Goal: Check status: Check status

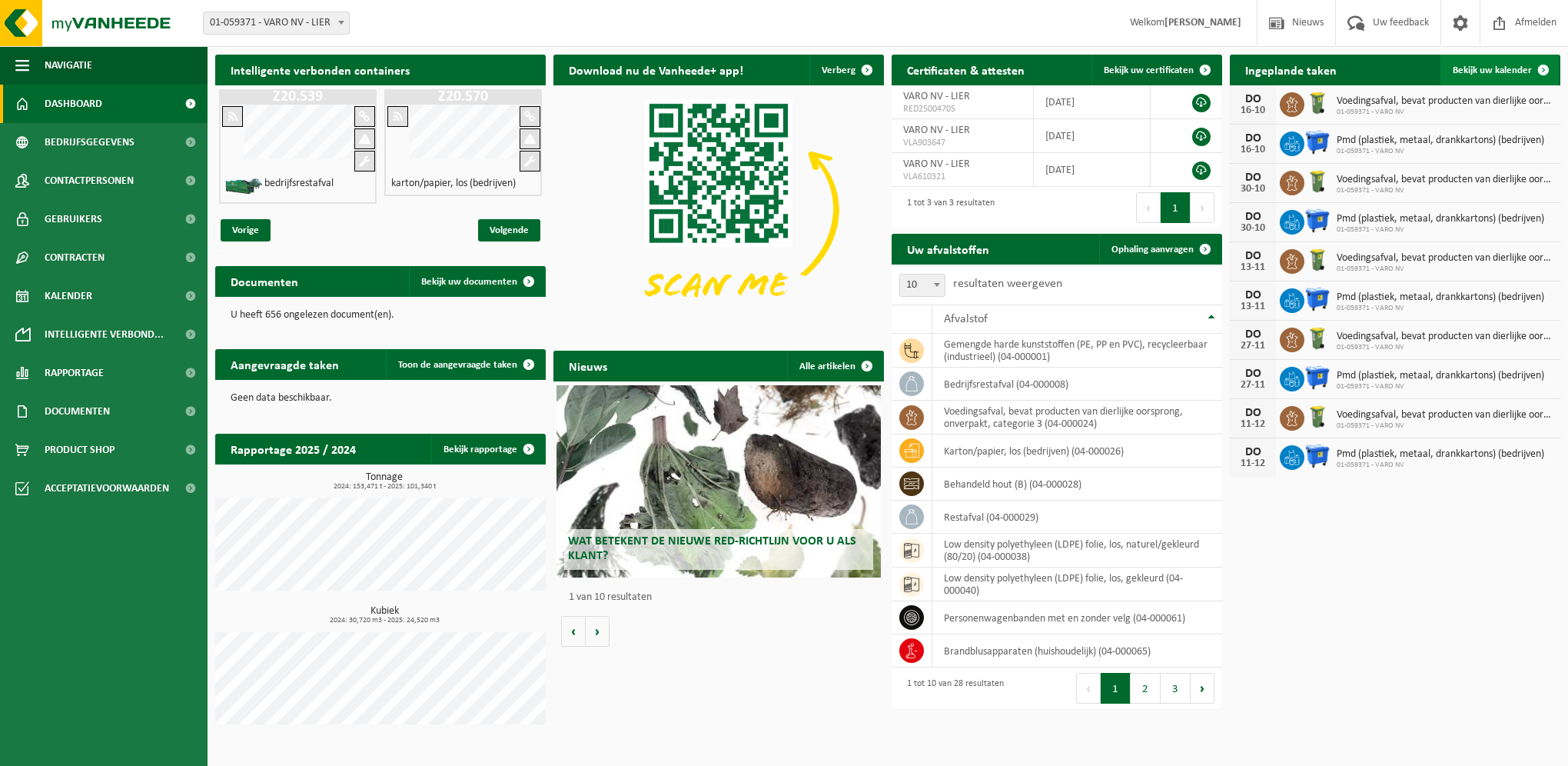
click at [1513, 63] on link "Bekijk uw kalender" at bounding box center [1500, 70] width 118 height 31
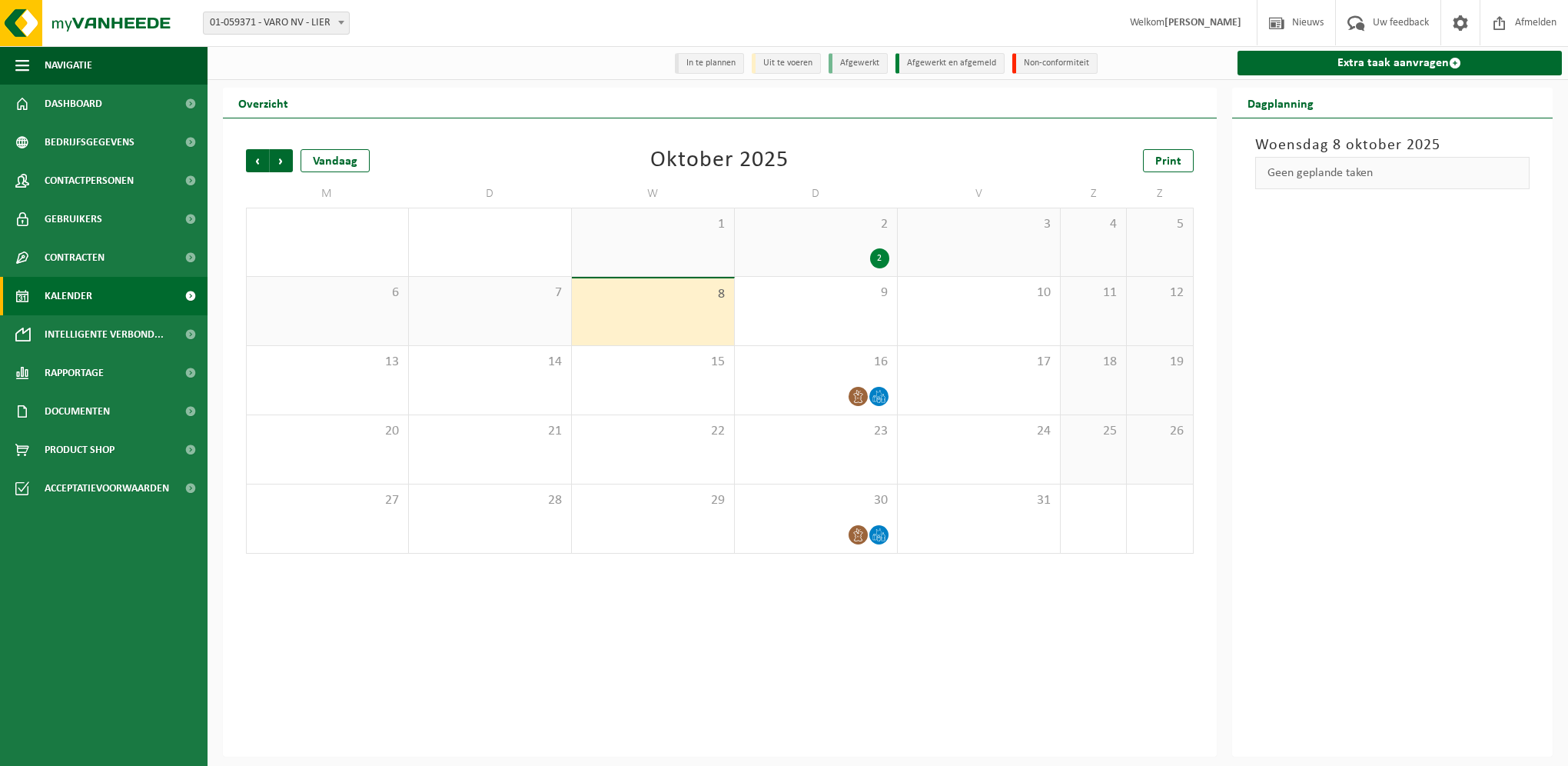
click at [842, 263] on div "2" at bounding box center [816, 257] width 147 height 20
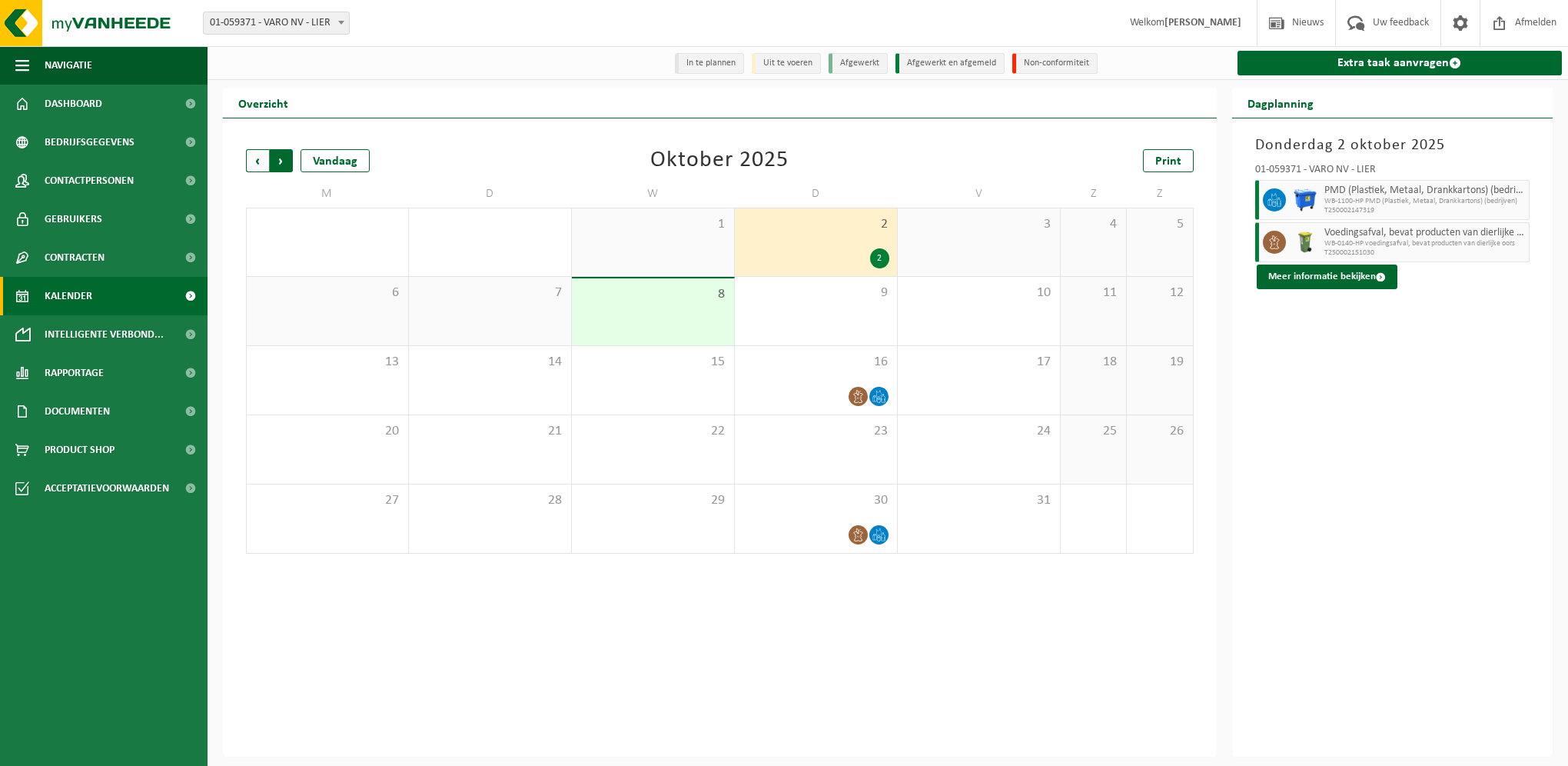
click at [250, 160] on span "Vorige" at bounding box center [257, 160] width 23 height 23
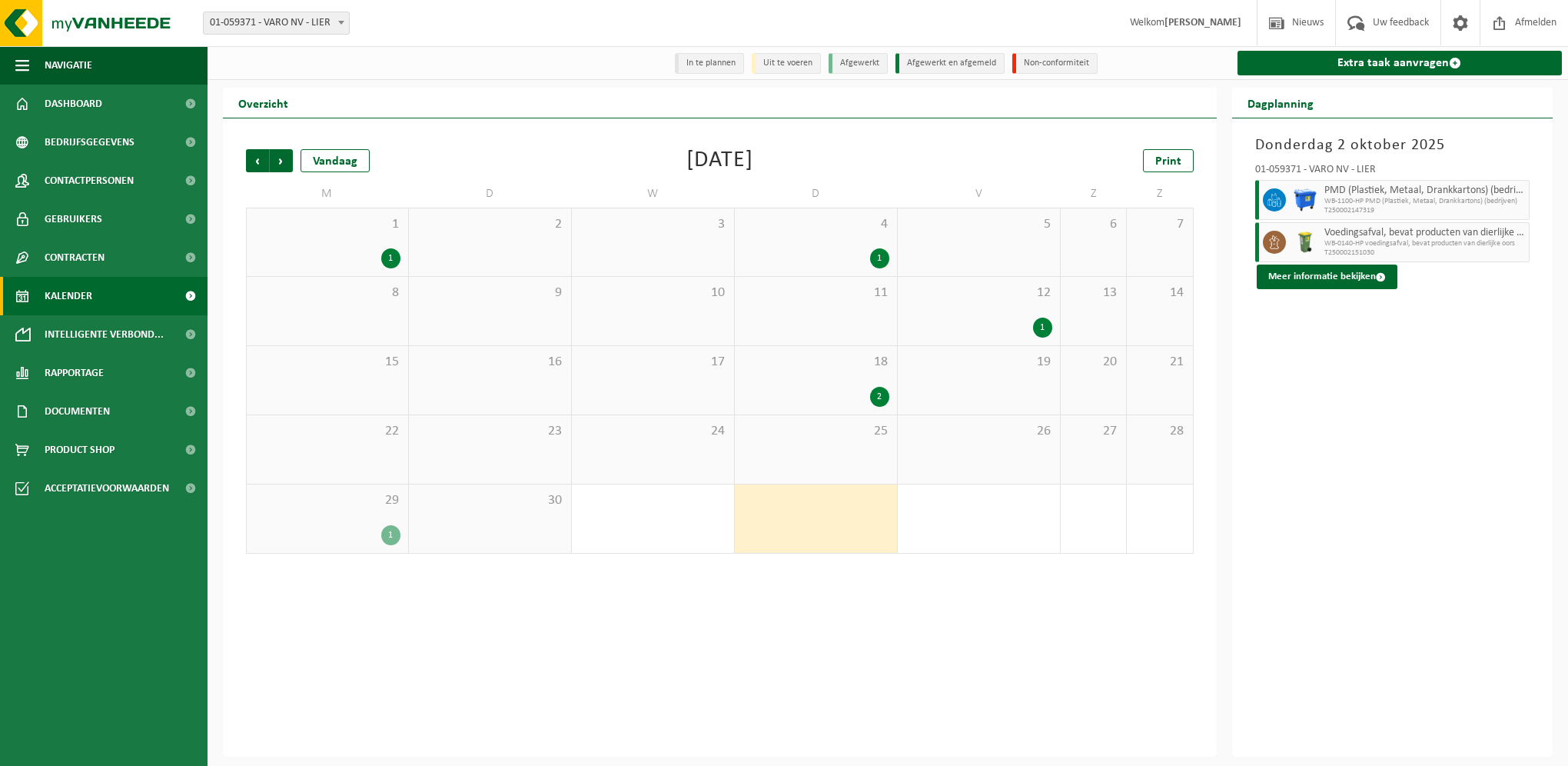
click at [378, 526] on div "29 1" at bounding box center [328, 519] width 161 height 69
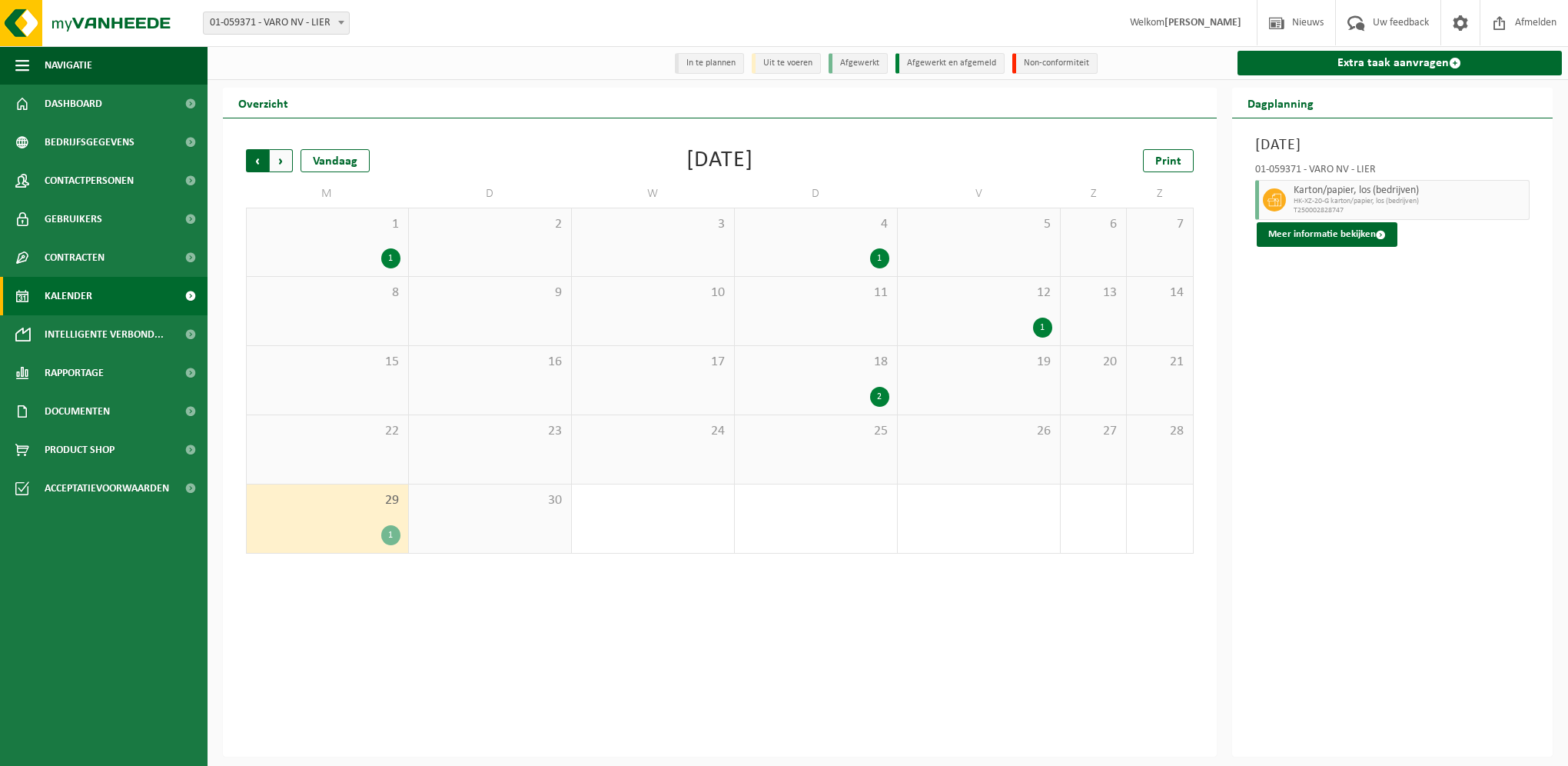
click at [289, 162] on span "Volgende" at bounding box center [281, 160] width 23 height 23
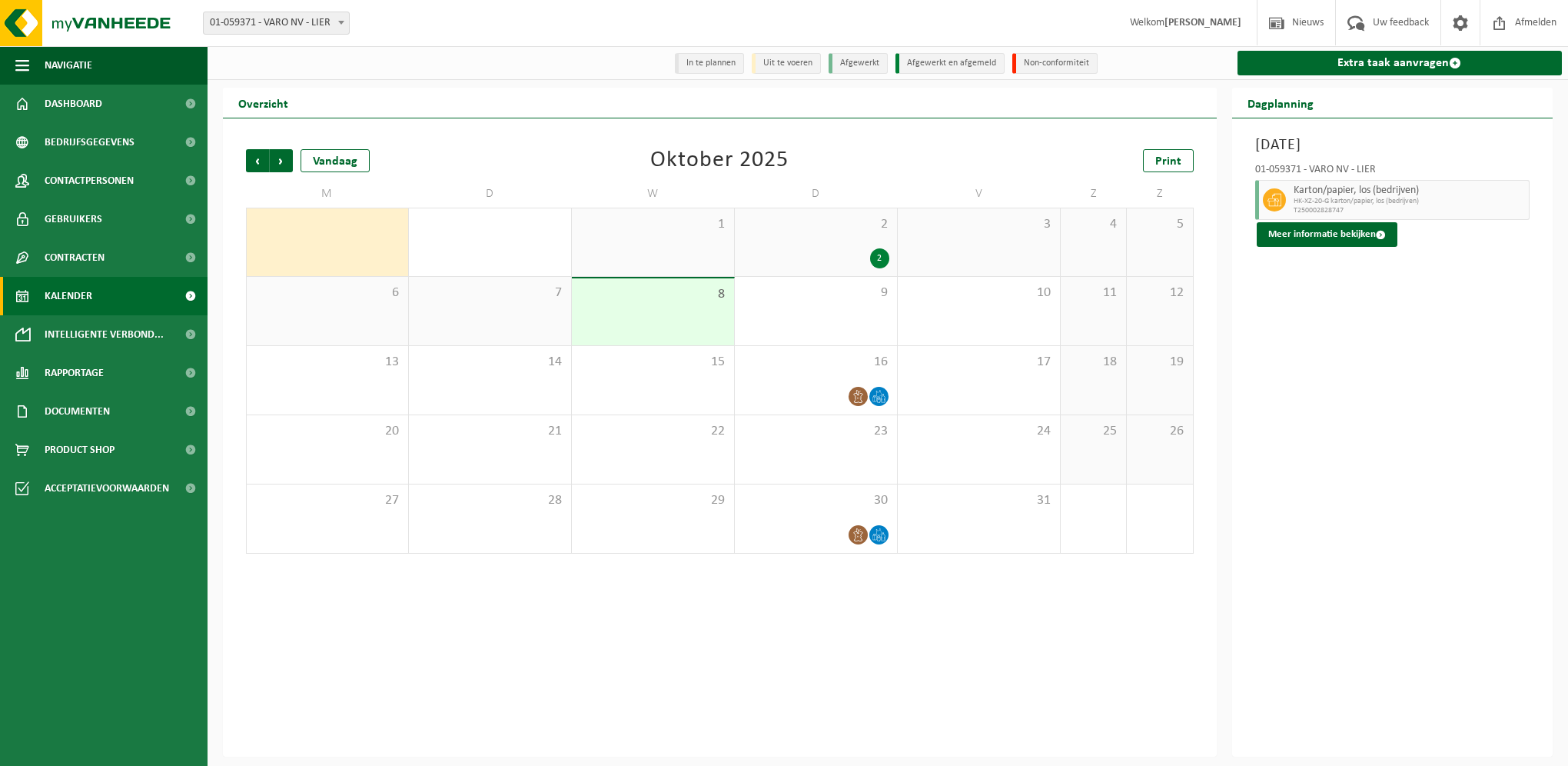
click at [879, 256] on div "2" at bounding box center [880, 257] width 19 height 20
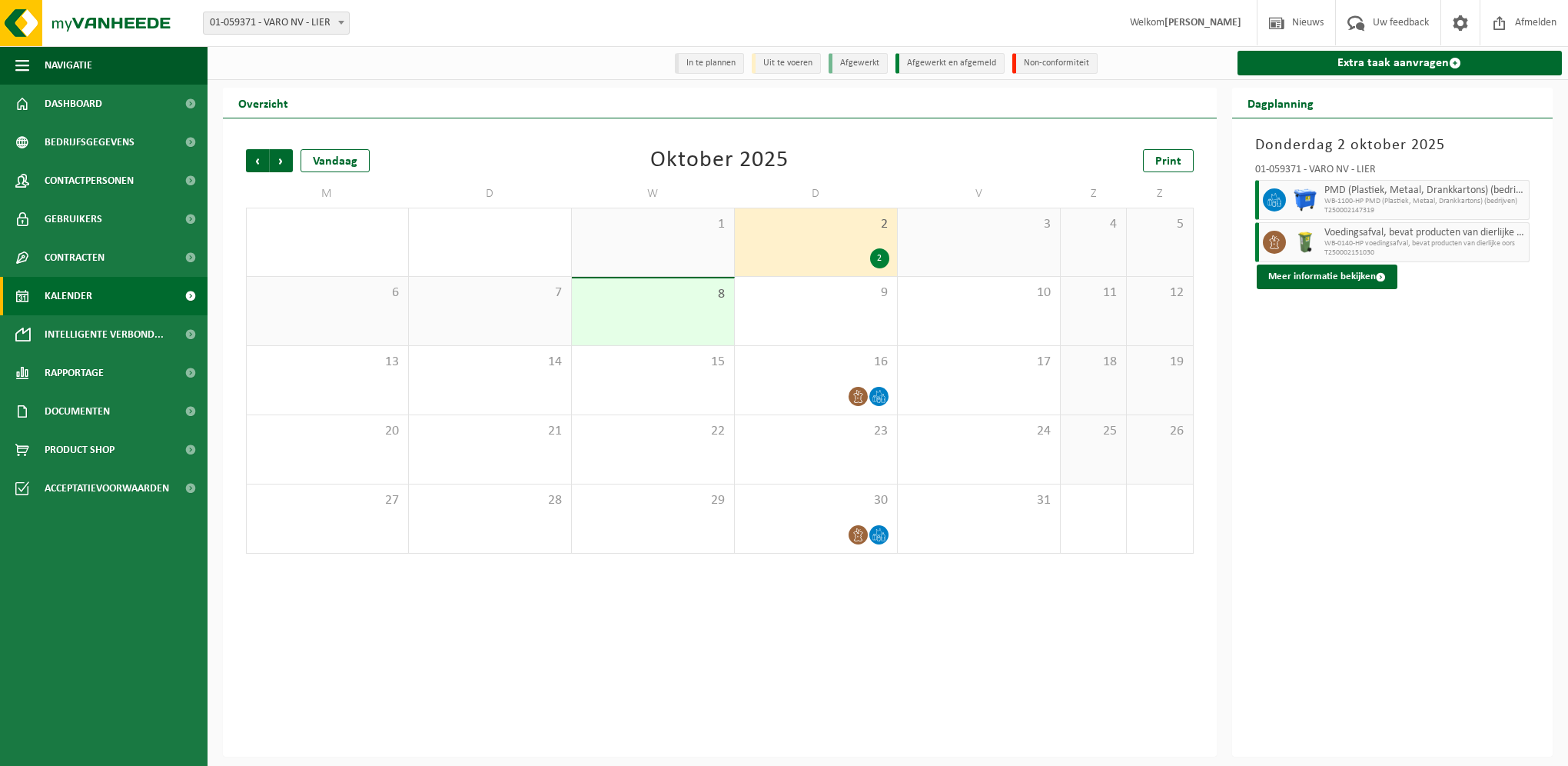
click at [658, 253] on div "1" at bounding box center [653, 242] width 162 height 68
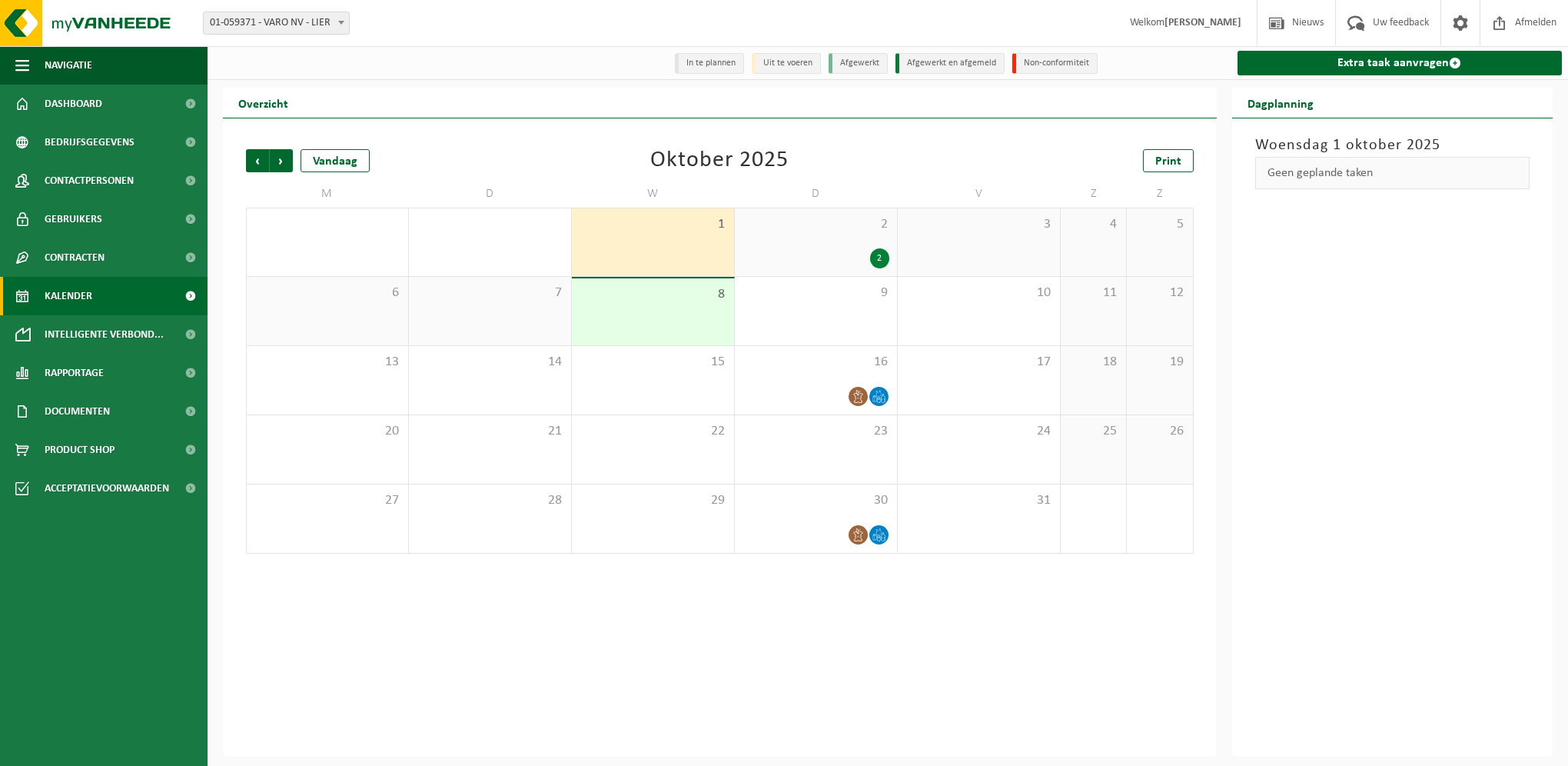
click at [671, 333] on div "8" at bounding box center [653, 311] width 162 height 67
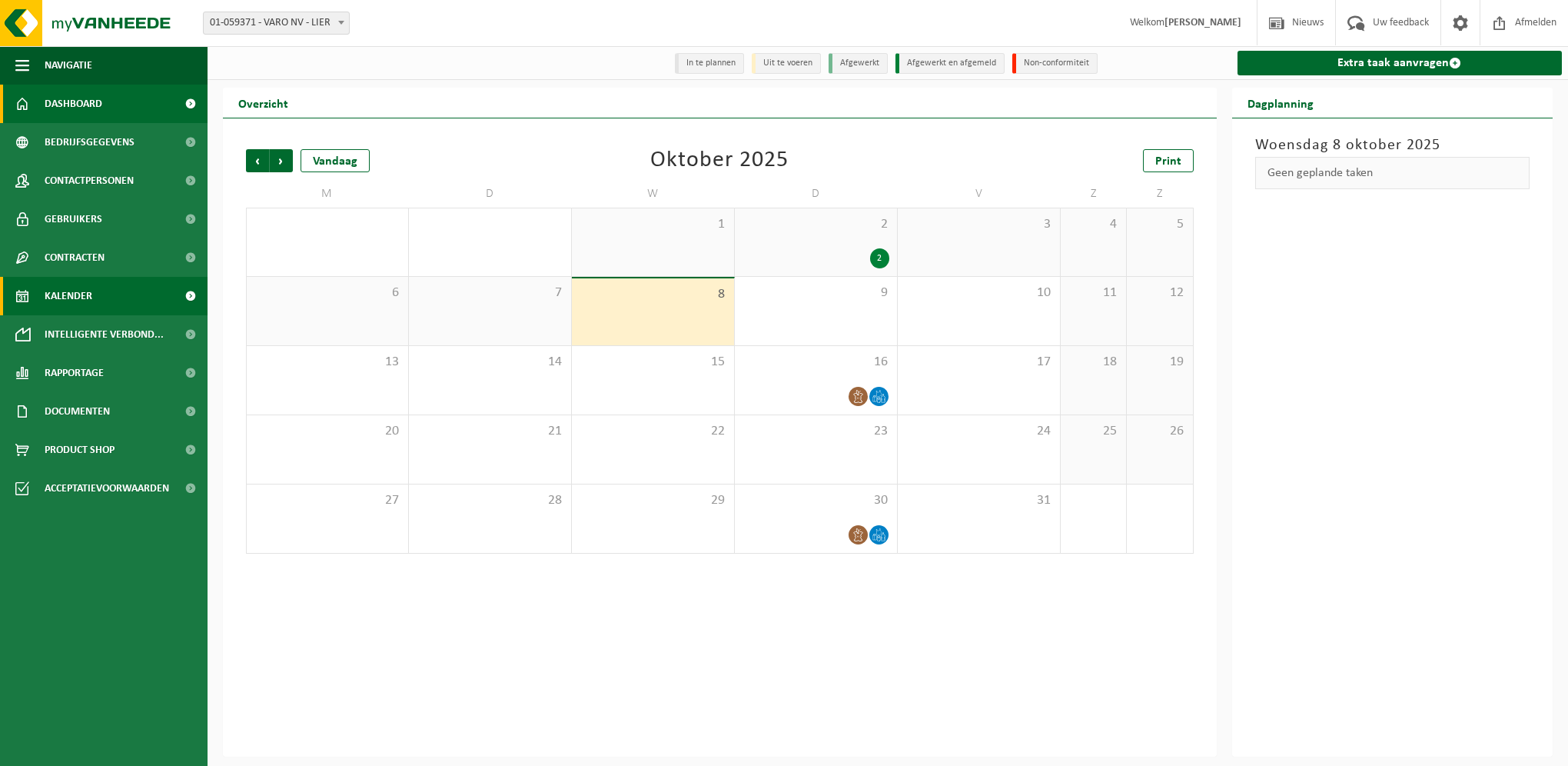
click at [151, 94] on link "Dashboard" at bounding box center [104, 104] width 208 height 39
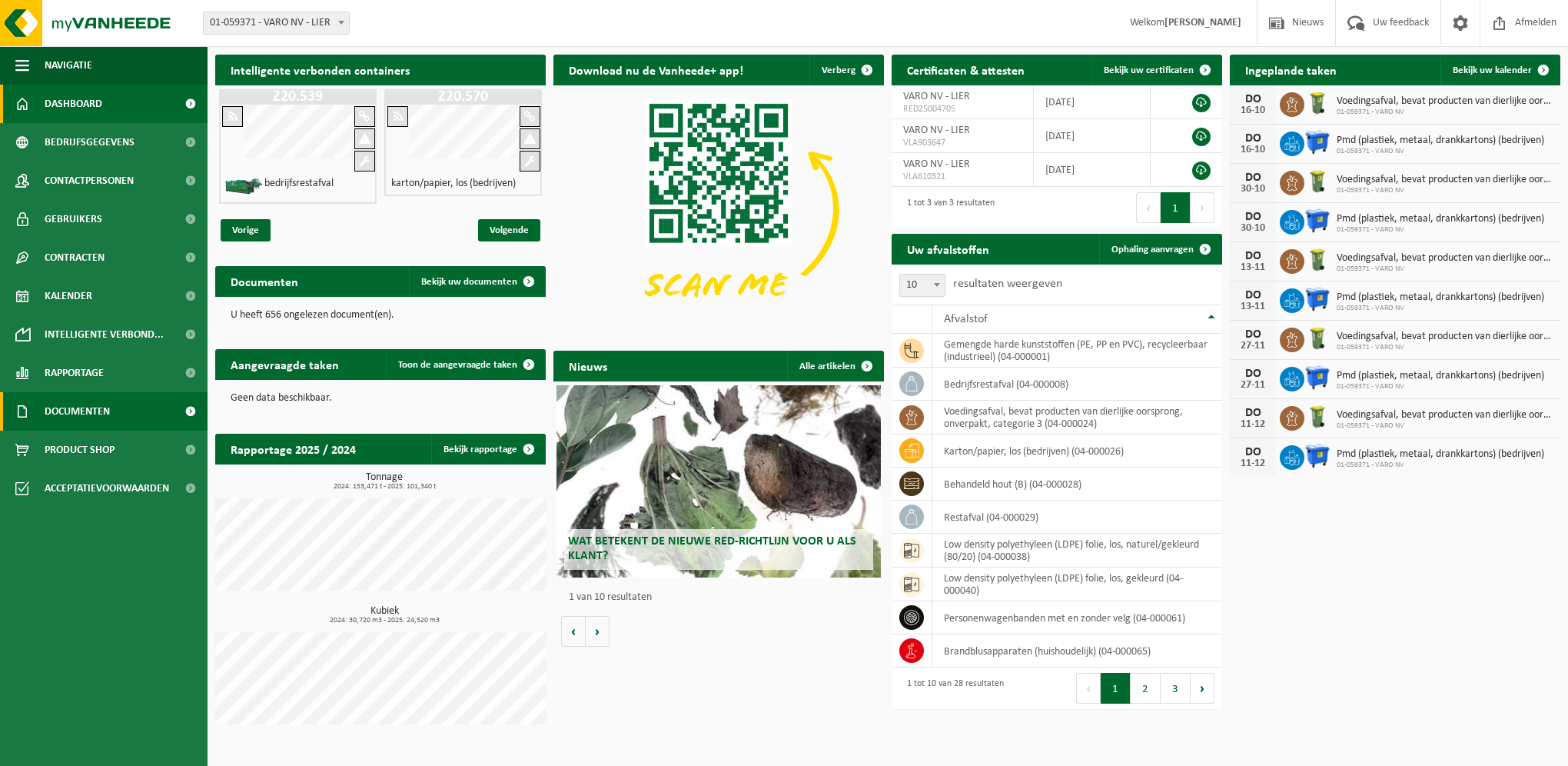
click at [142, 415] on link "Documenten" at bounding box center [104, 411] width 208 height 39
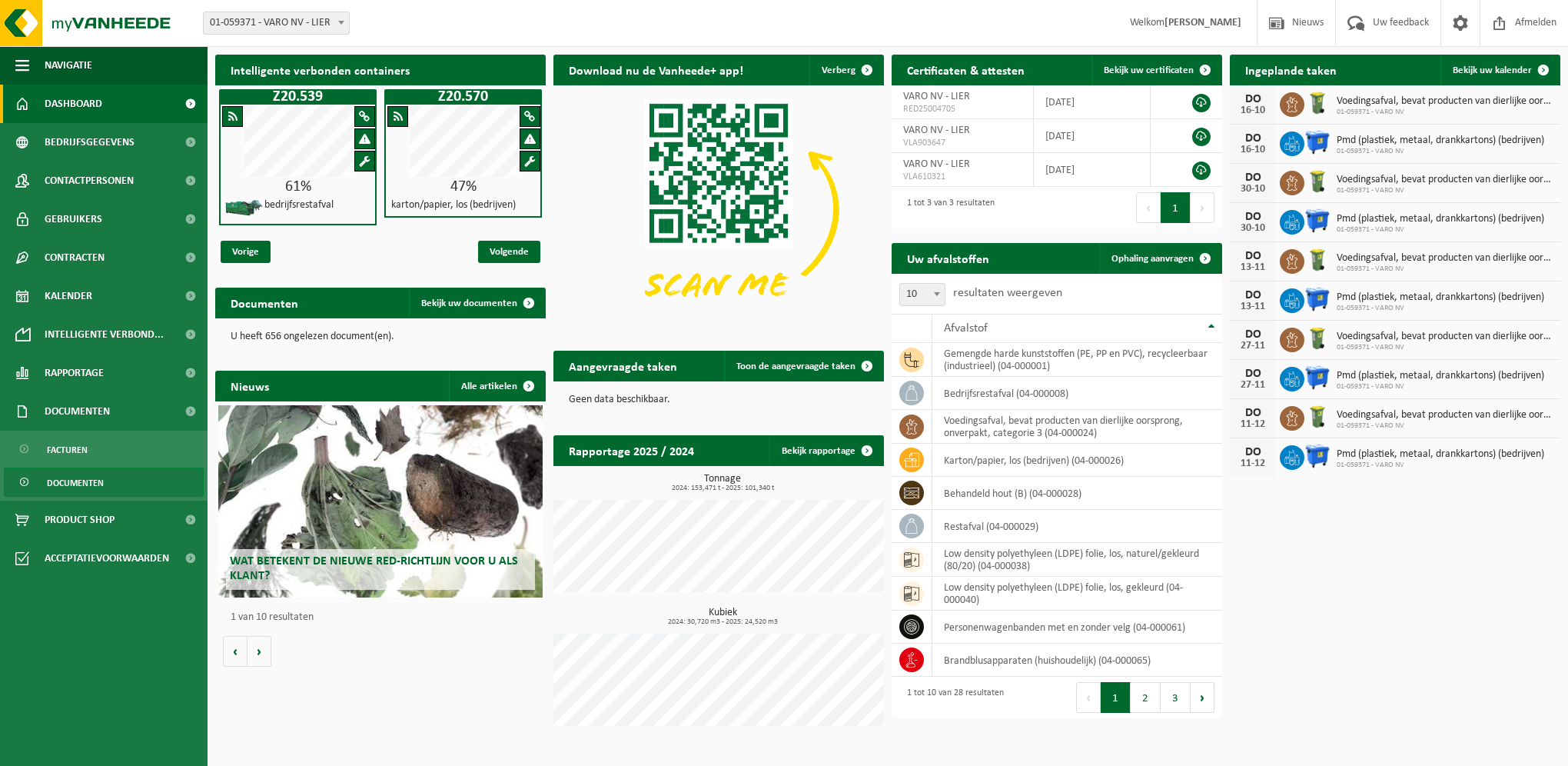
click at [87, 478] on span "Documenten" at bounding box center [75, 483] width 57 height 29
